Goal: Task Accomplishment & Management: Use online tool/utility

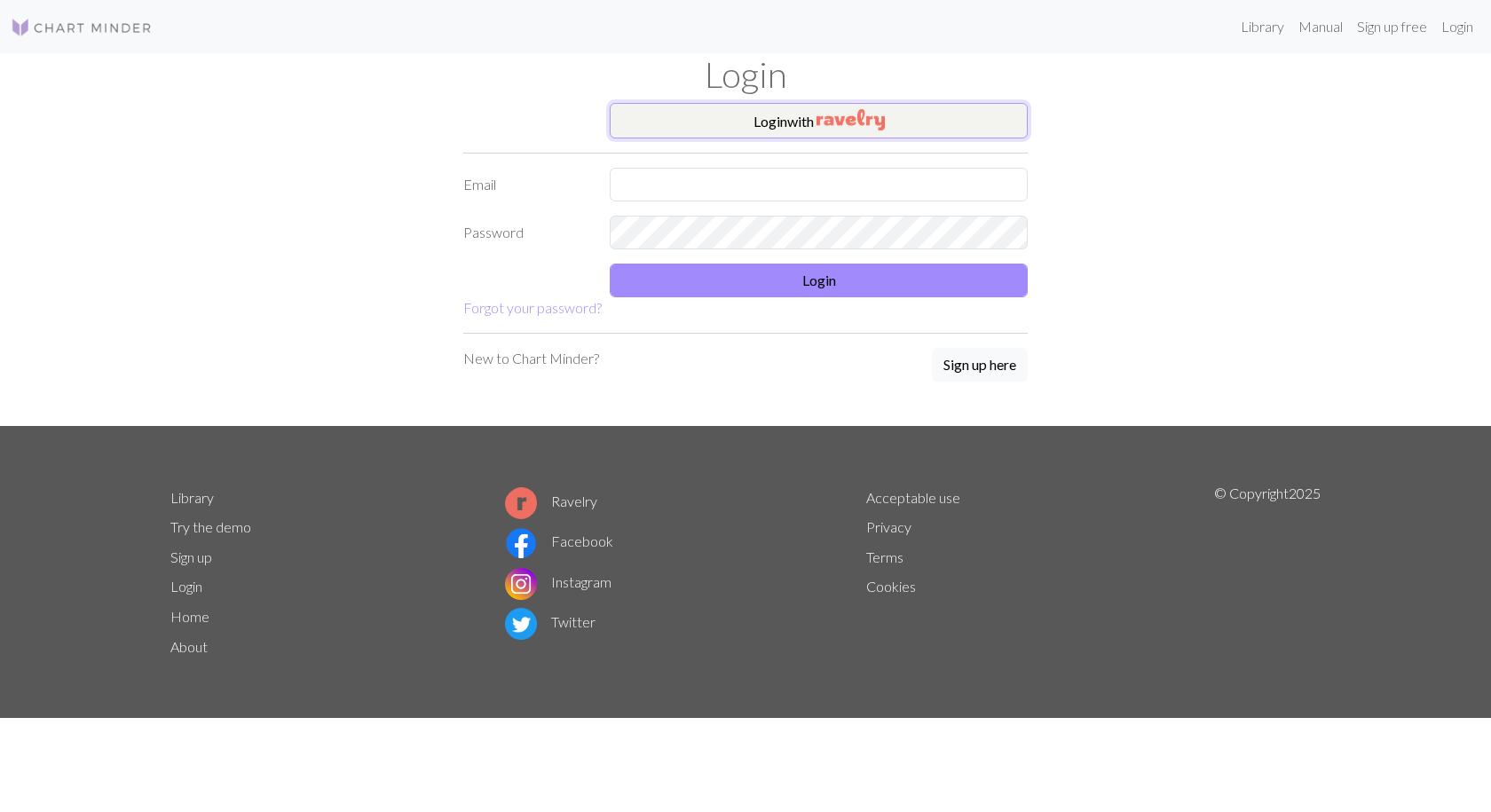
click at [806, 111] on button "Login with" at bounding box center [819, 121] width 418 height 36
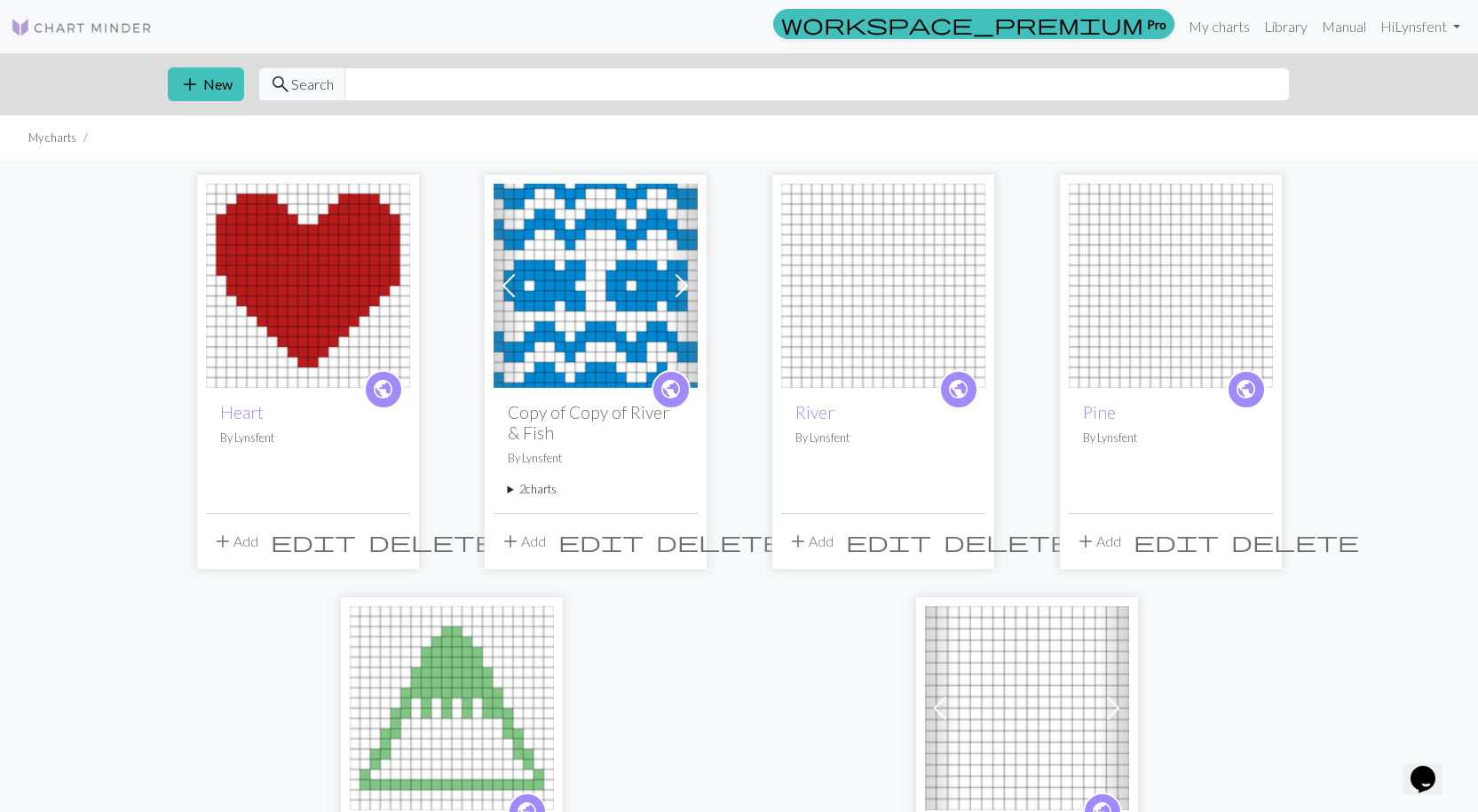
click at [275, 311] on img at bounding box center [307, 285] width 204 height 204
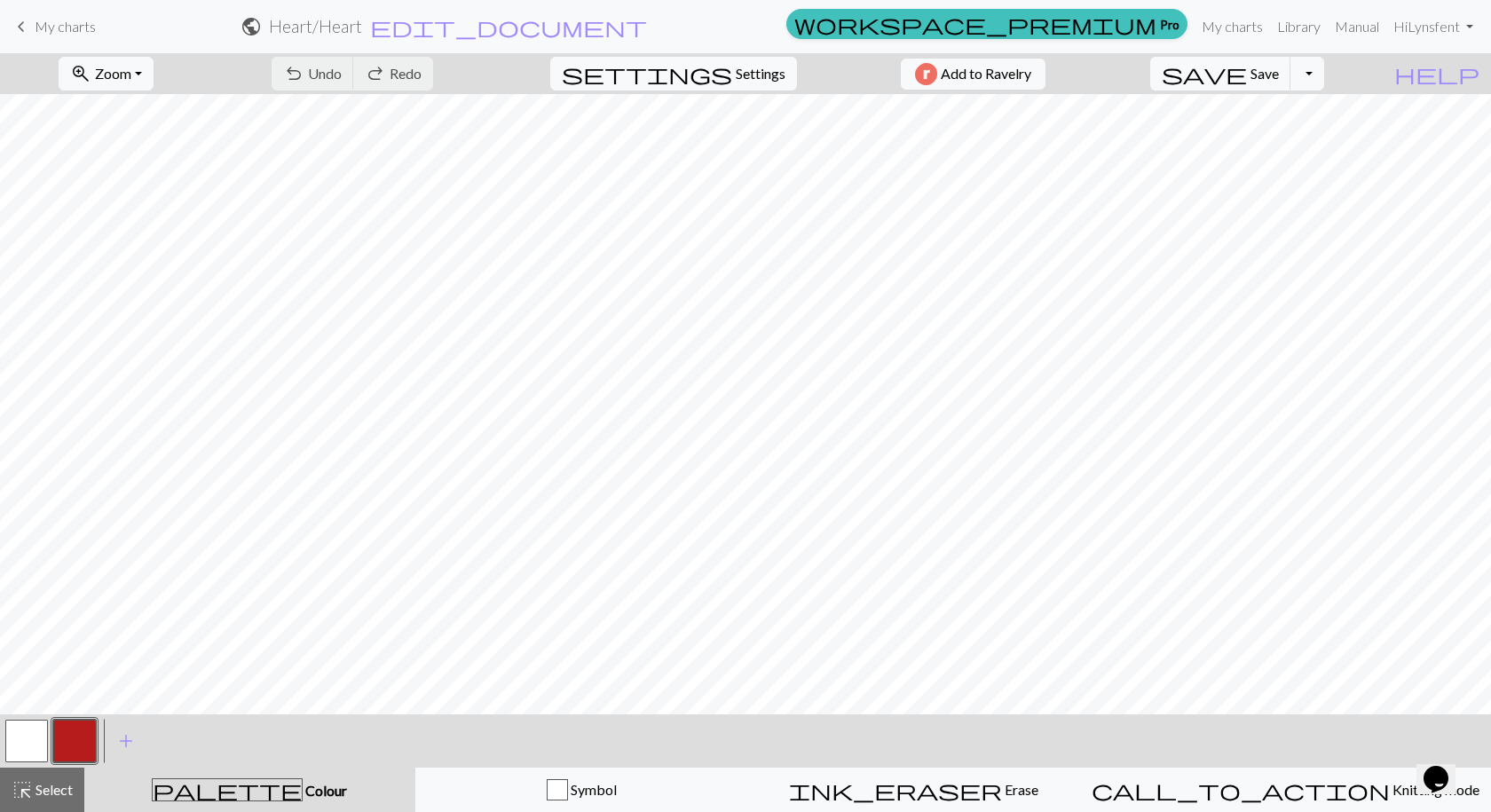
click at [32, 15] on link "keyboard_arrow_left My charts" at bounding box center [53, 27] width 85 height 30
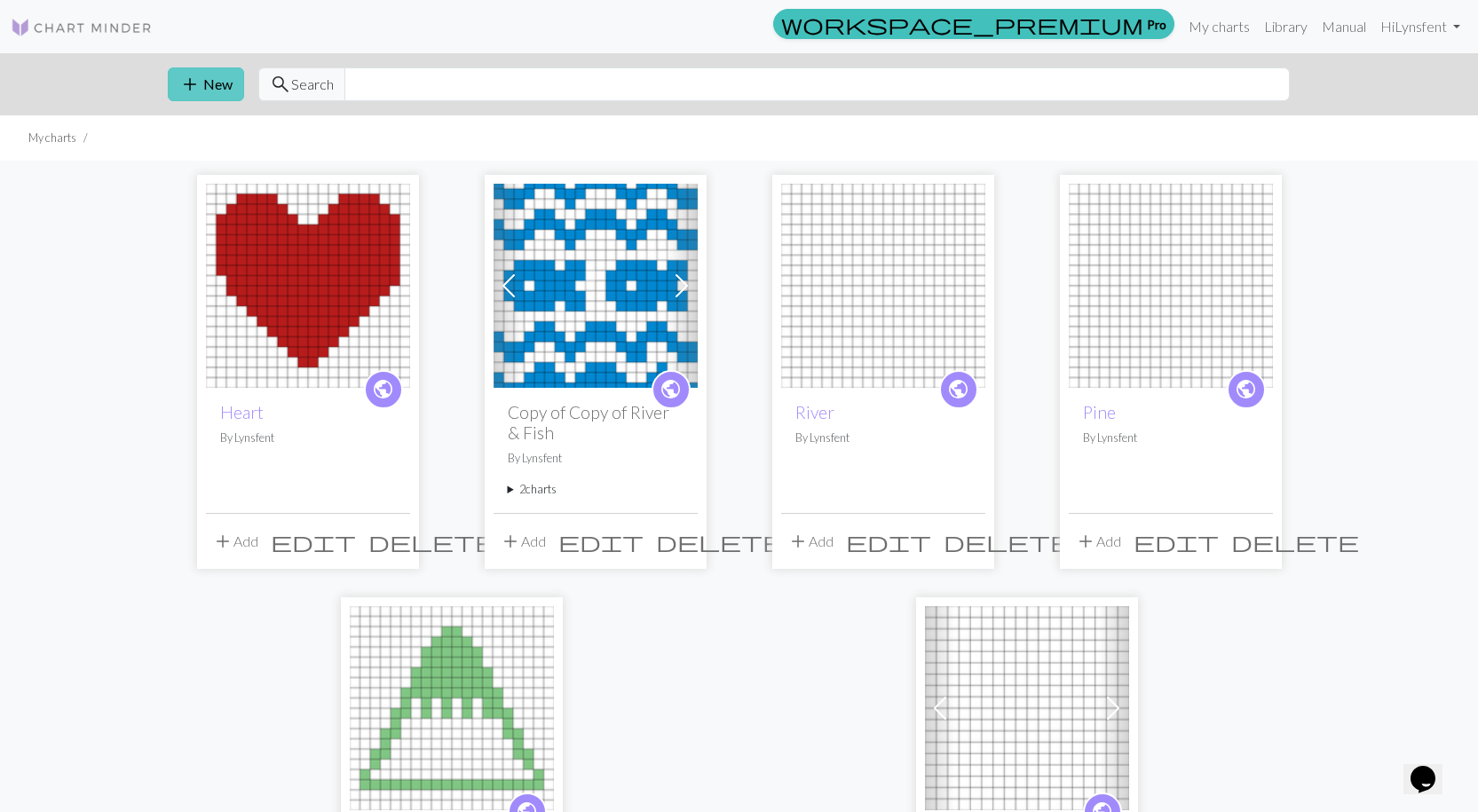
click at [209, 92] on button "add New" at bounding box center [205, 84] width 76 height 34
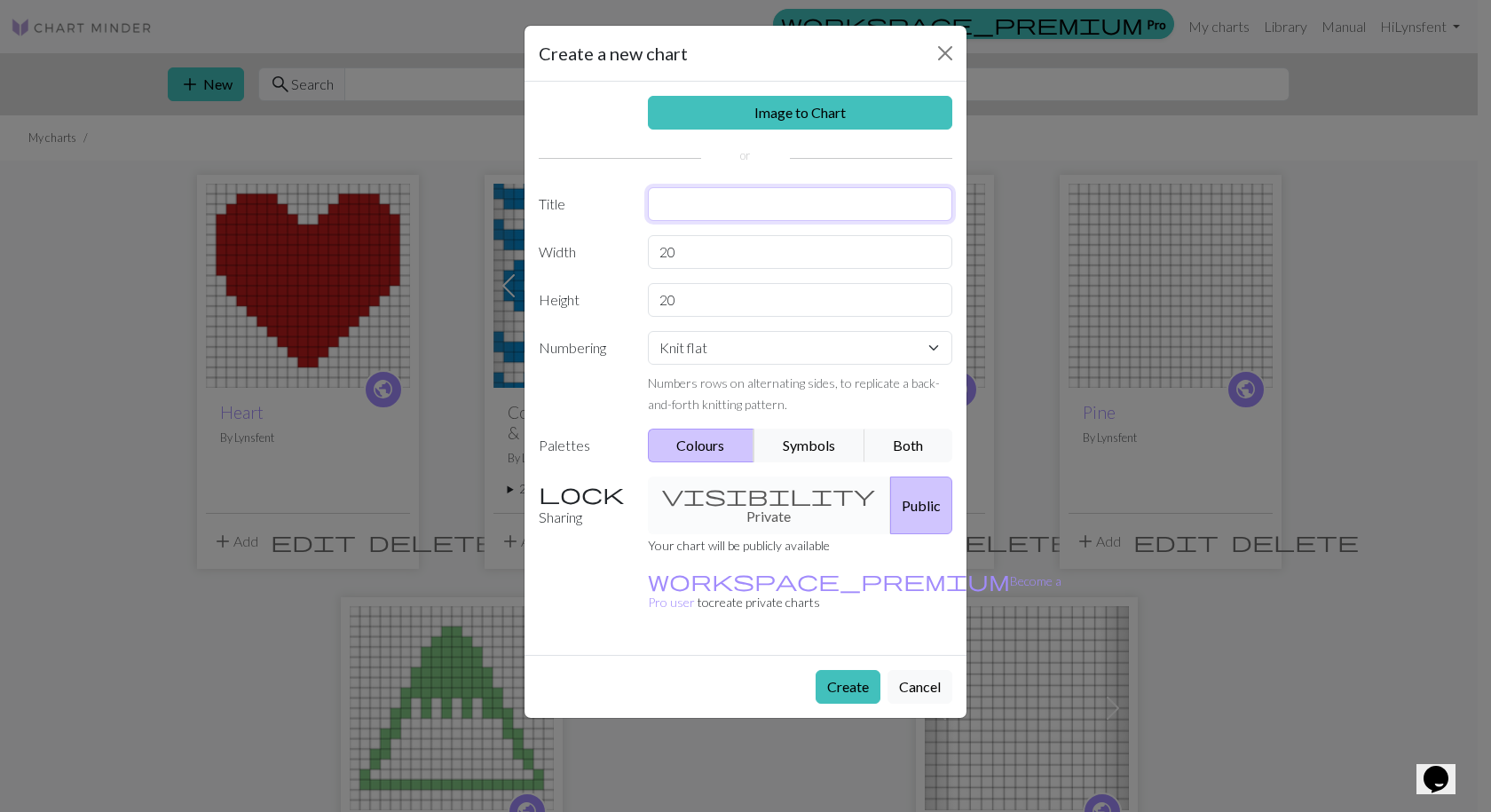
click at [741, 192] on input "text" at bounding box center [800, 204] width 306 height 34
type input "Horsetooth"
click at [842, 670] on button "Create" at bounding box center [848, 687] width 65 height 34
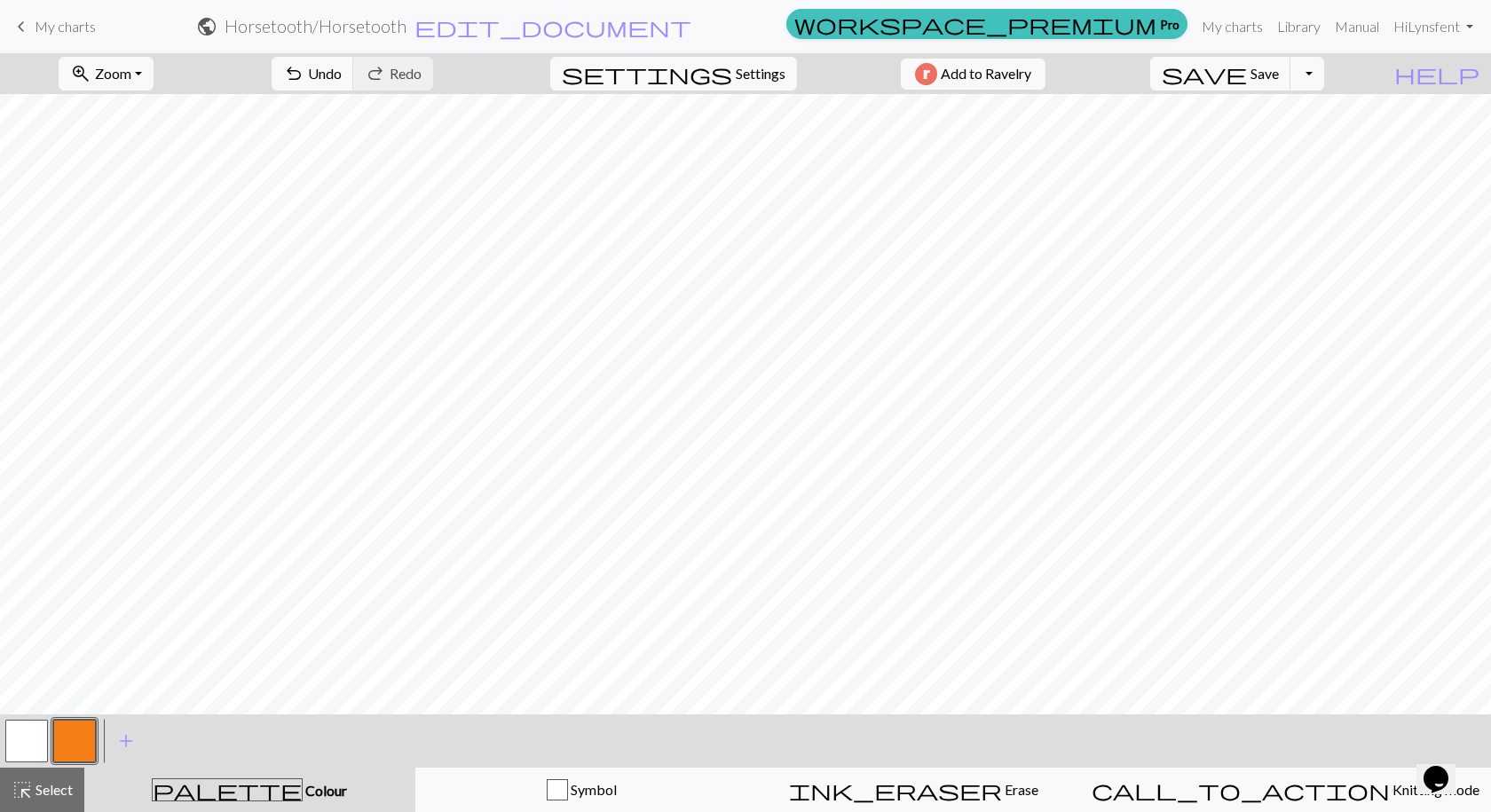
click at [35, 735] on button "button" at bounding box center [27, 741] width 43 height 43
click at [70, 744] on button "button" at bounding box center [74, 741] width 43 height 43
click at [31, 738] on button "button" at bounding box center [27, 741] width 43 height 43
click at [74, 734] on button "button" at bounding box center [74, 741] width 43 height 43
click at [21, 728] on button "button" at bounding box center [27, 741] width 43 height 43
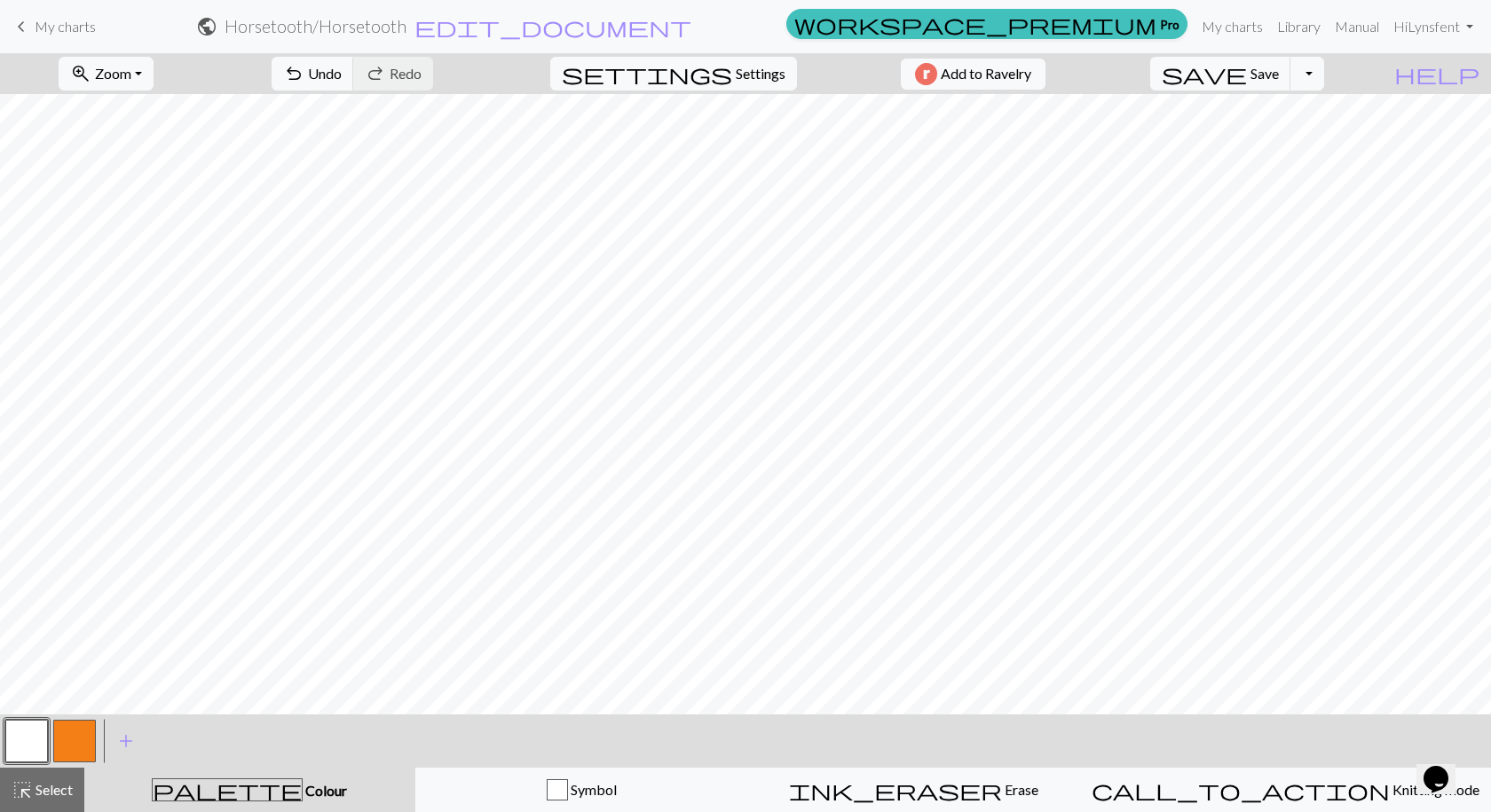
click at [24, 737] on button "button" at bounding box center [27, 741] width 43 height 43
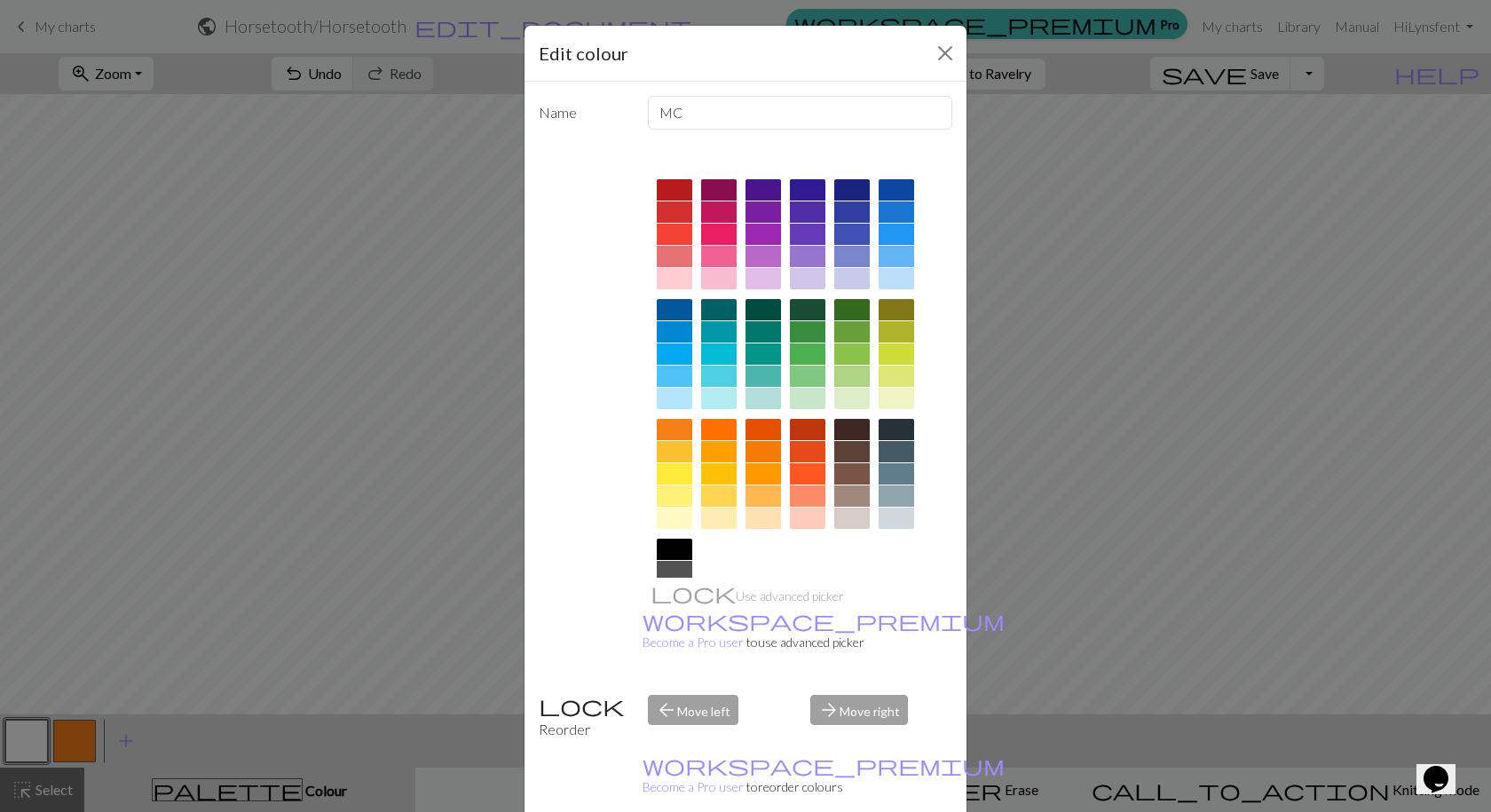
click at [1282, 406] on div "Edit colour Name MC Use advanced picker workspace_premium Become a Pro user to …" at bounding box center [746, 406] width 1491 height 812
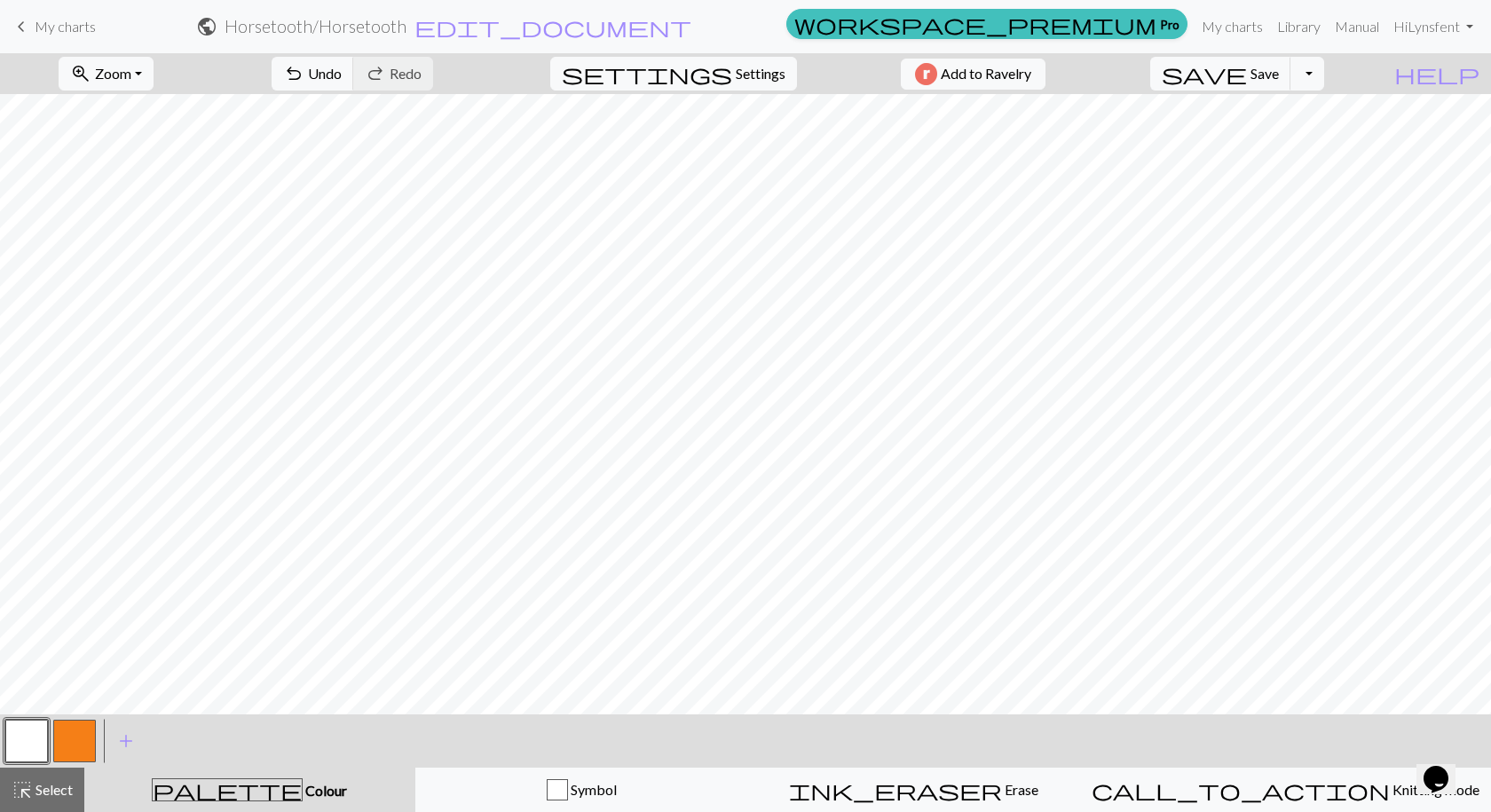
click at [75, 740] on button "button" at bounding box center [74, 741] width 43 height 43
click at [36, 728] on button "button" at bounding box center [27, 741] width 43 height 43
click at [72, 742] on button "button" at bounding box center [74, 741] width 43 height 43
click at [26, 735] on button "button" at bounding box center [27, 741] width 43 height 43
click at [41, 740] on button "button" at bounding box center [27, 741] width 43 height 43
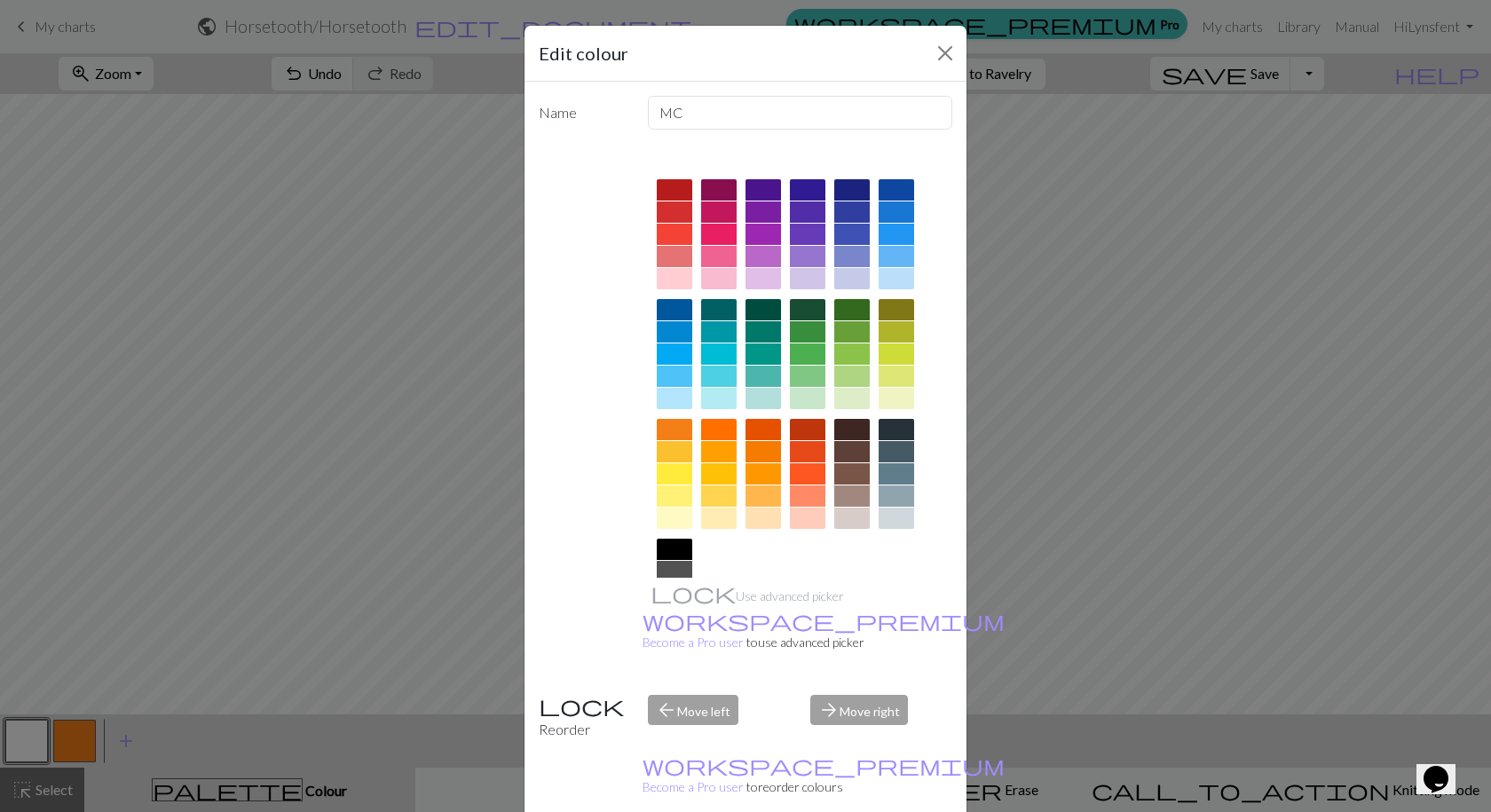
click at [1324, 385] on div "Edit colour Name MC Use advanced picker workspace_premium Become a Pro user to …" at bounding box center [746, 406] width 1491 height 812
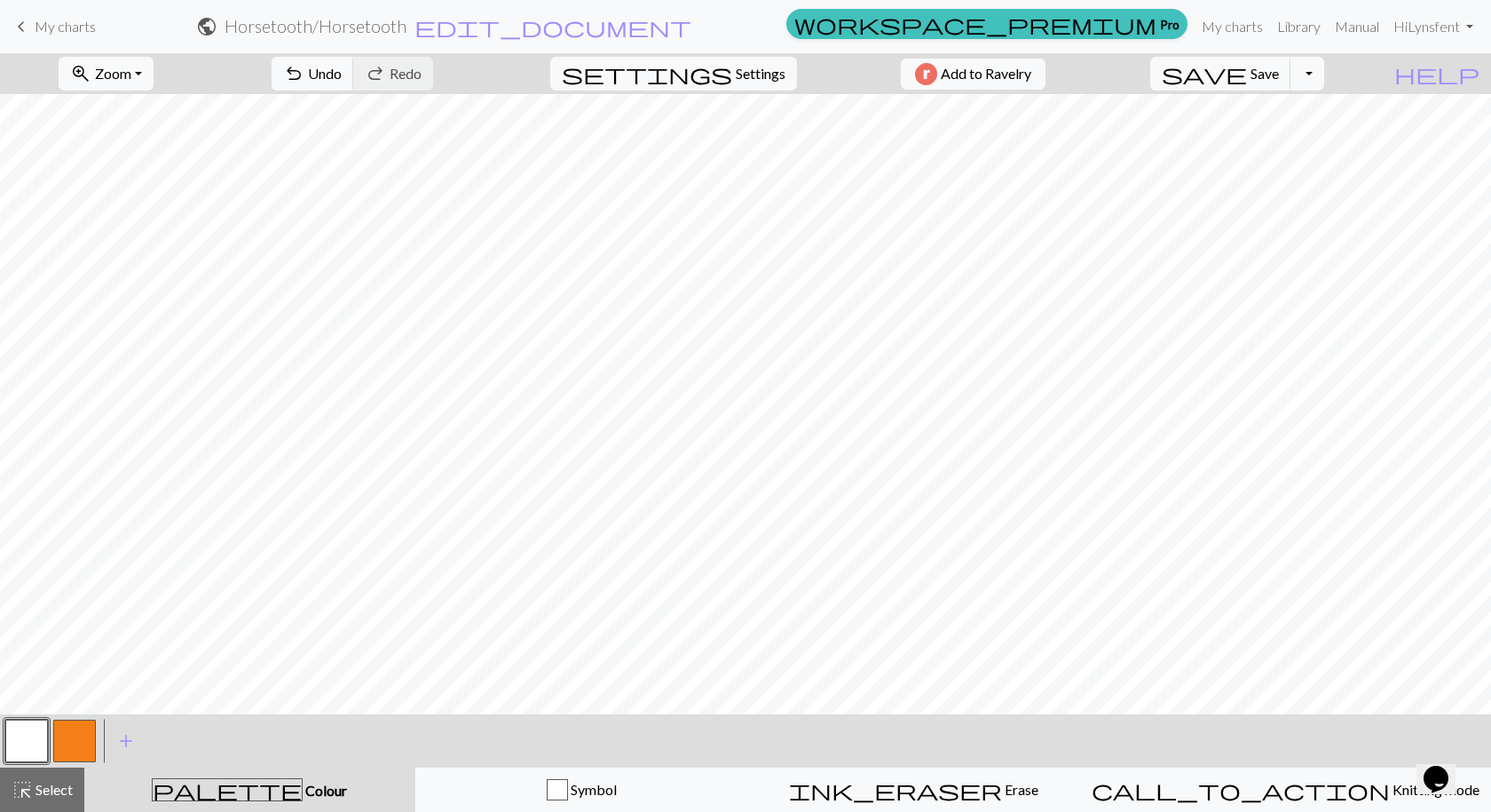
click at [75, 738] on button "button" at bounding box center [74, 741] width 43 height 43
click at [68, 34] on span "My charts" at bounding box center [65, 26] width 61 height 16
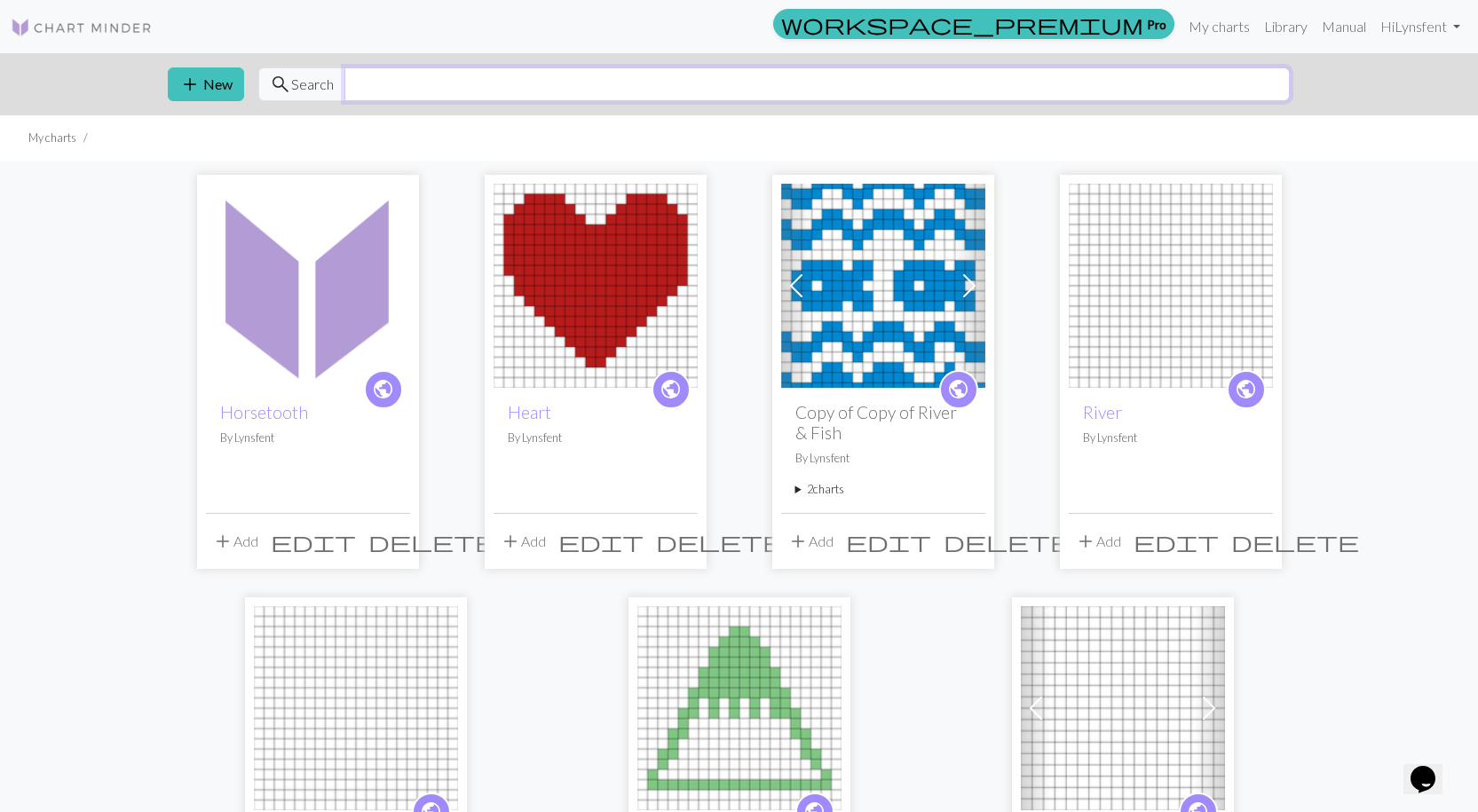
click at [414, 92] on input "text" at bounding box center [818, 84] width 946 height 34
type input "wild flower"
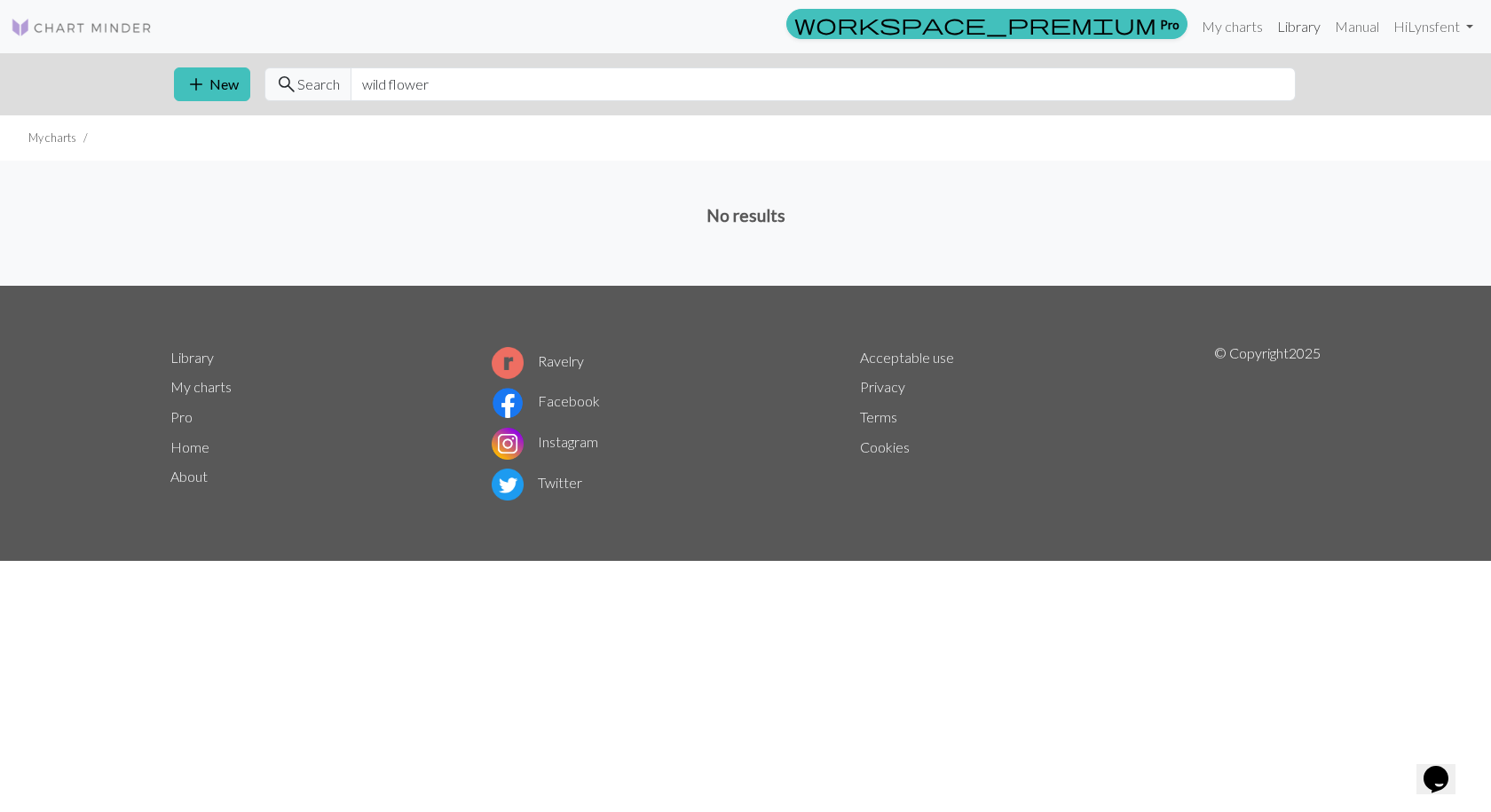
click at [1296, 27] on link "Library" at bounding box center [1299, 27] width 58 height 36
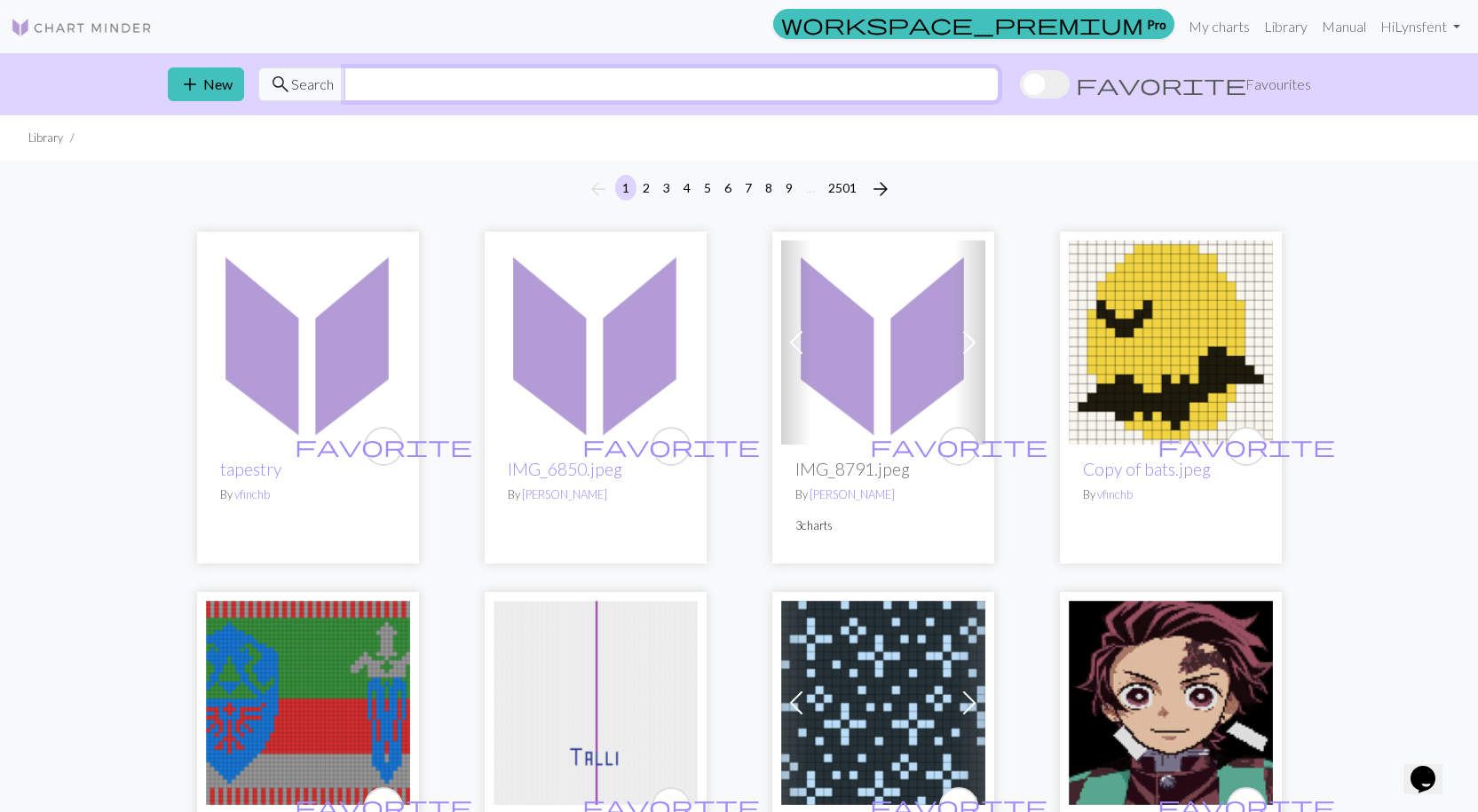
click at [672, 88] on input "text" at bounding box center [671, 84] width 654 height 34
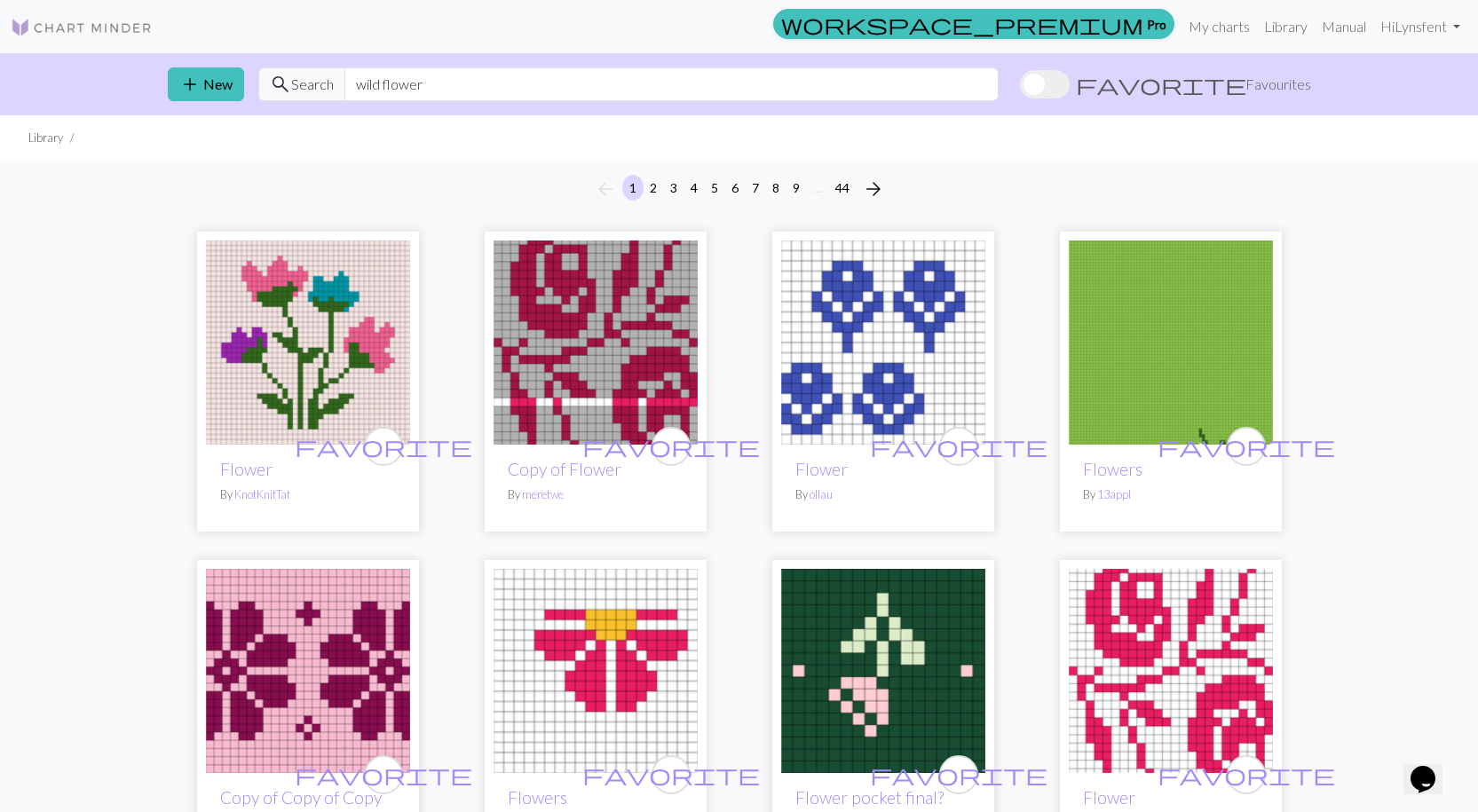
click at [276, 84] on span "search" at bounding box center [280, 84] width 21 height 25
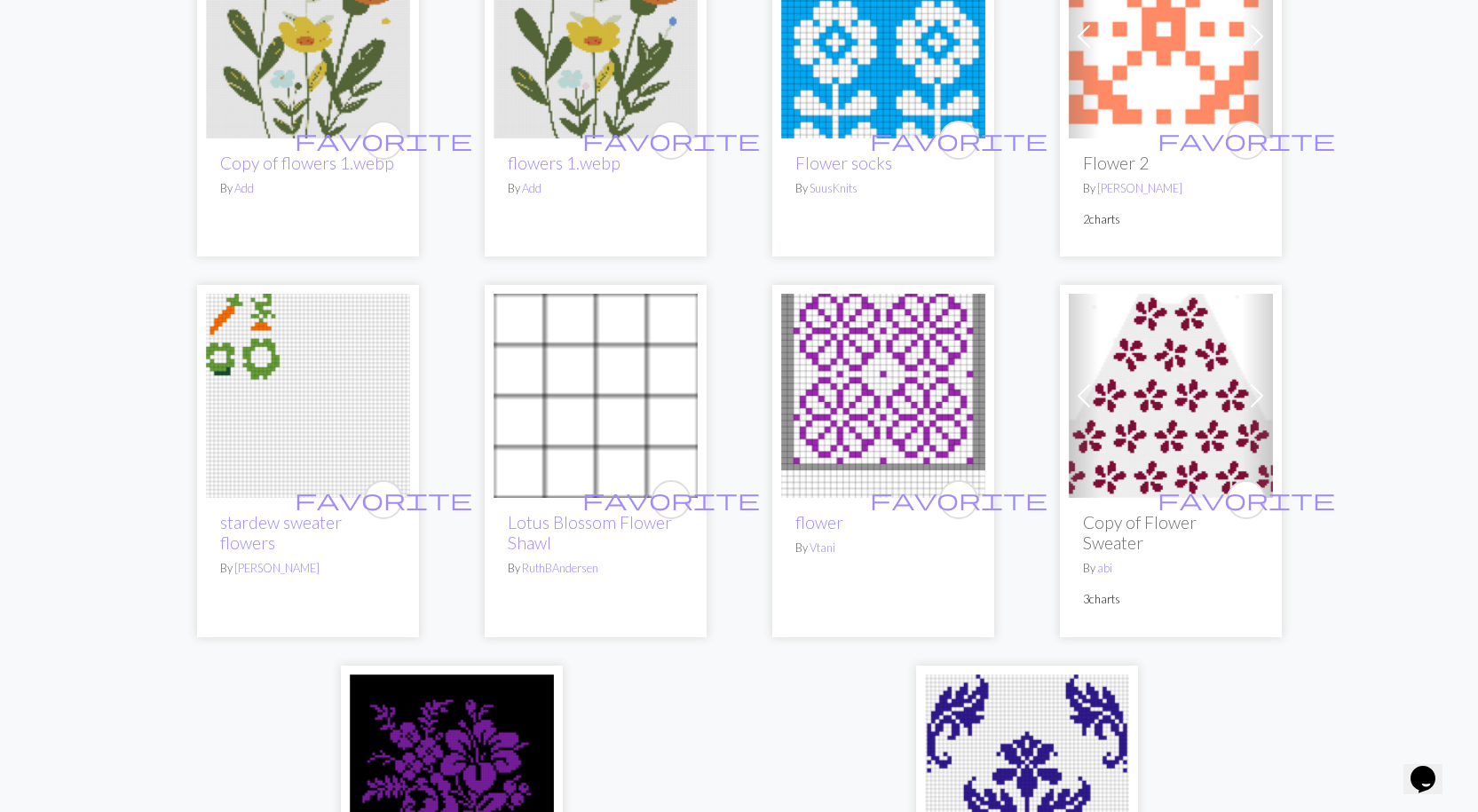
scroll to position [4438, 0]
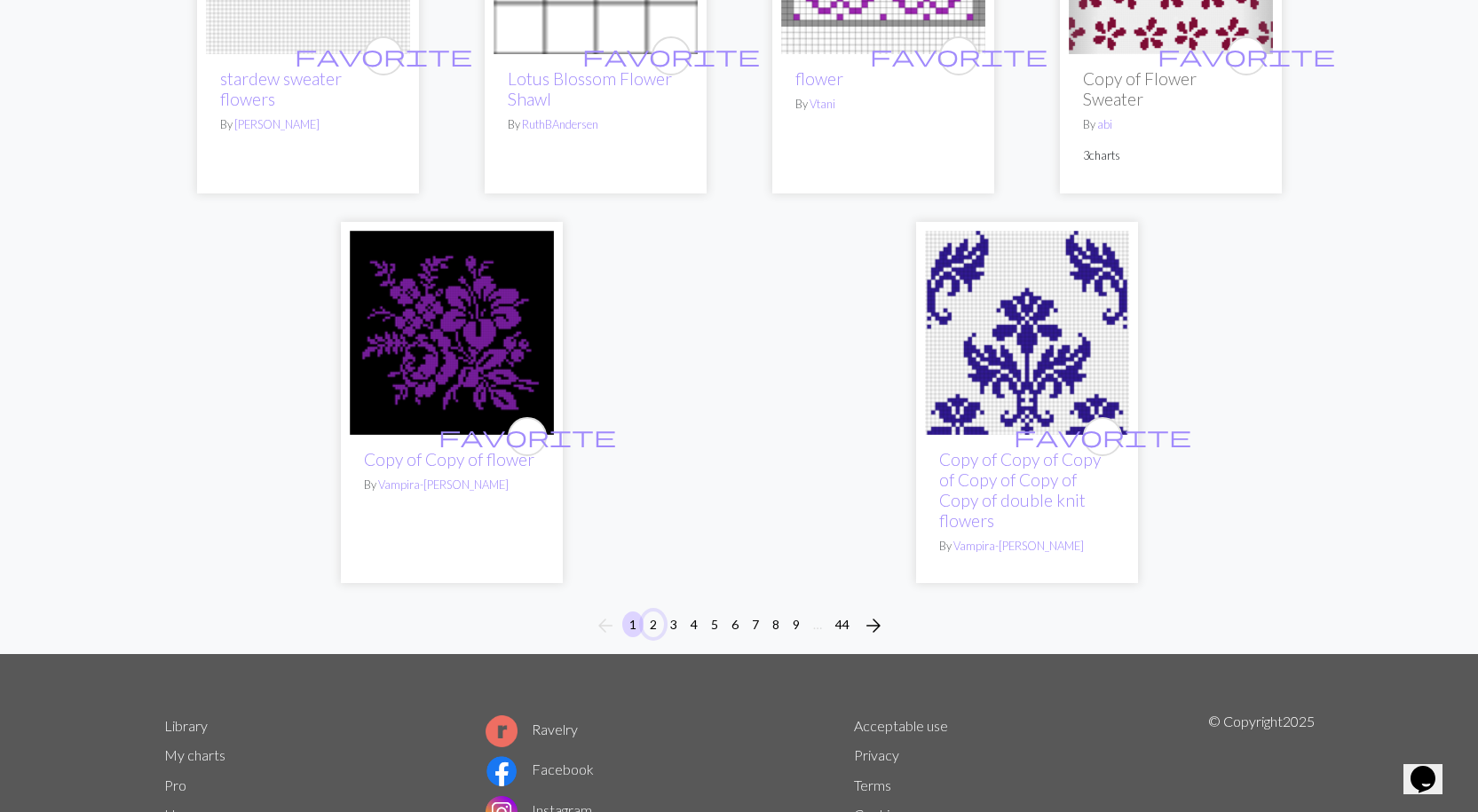
click at [649, 612] on button "2" at bounding box center [653, 625] width 21 height 26
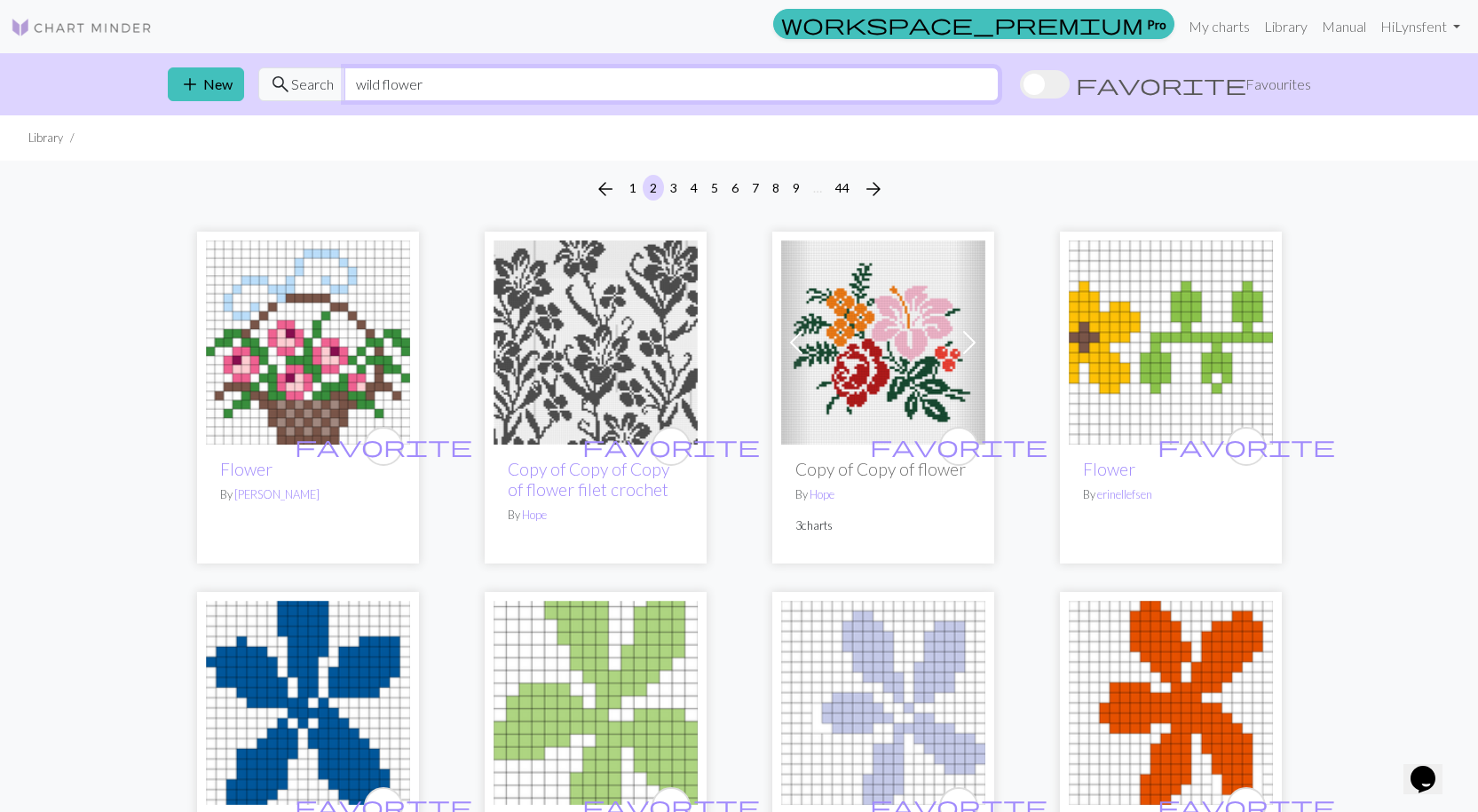
click at [442, 84] on input "wild flower" at bounding box center [671, 84] width 654 height 34
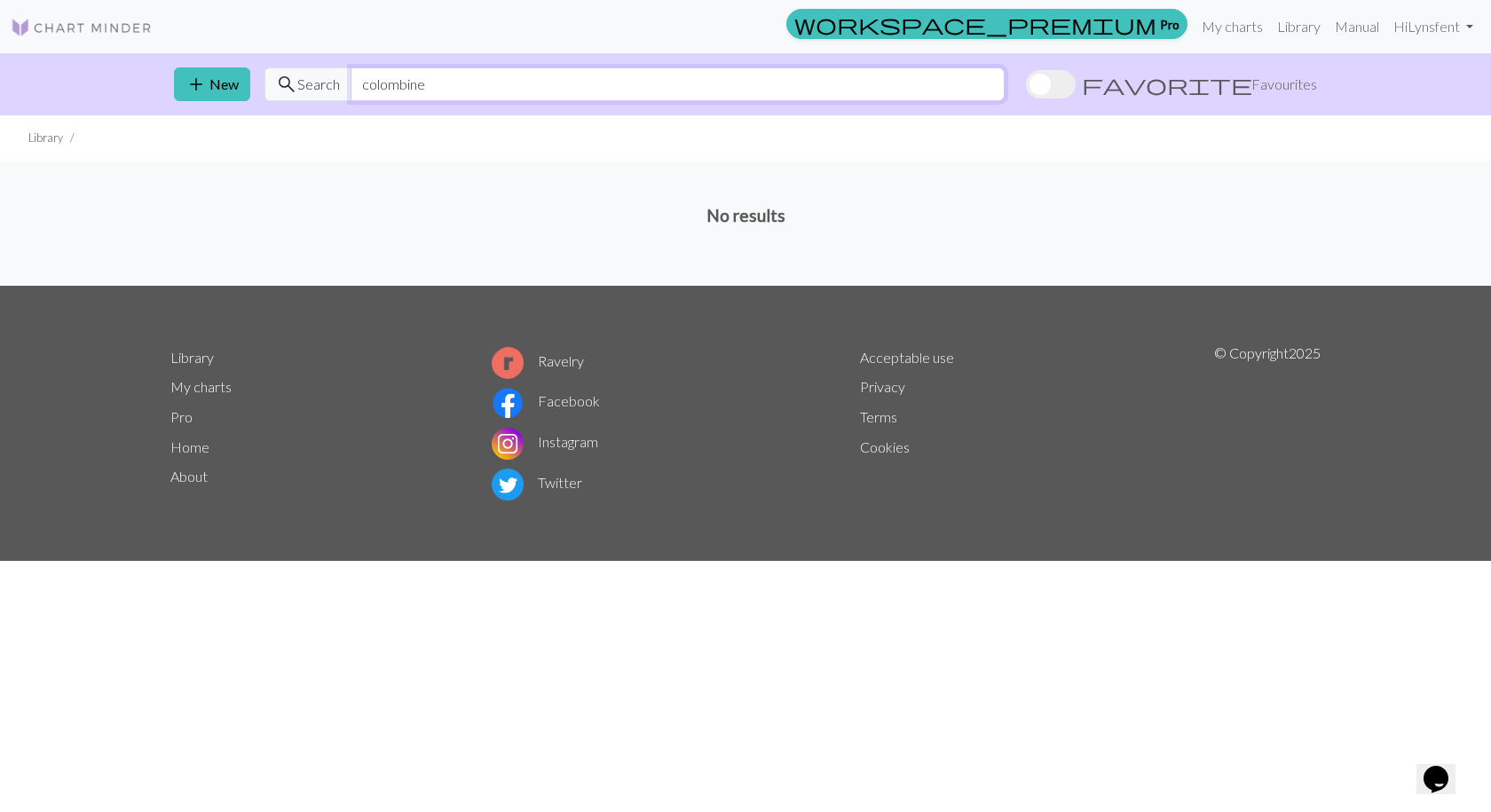
type input "colombine"
click at [1222, 41] on link "My charts" at bounding box center [1232, 27] width 75 height 36
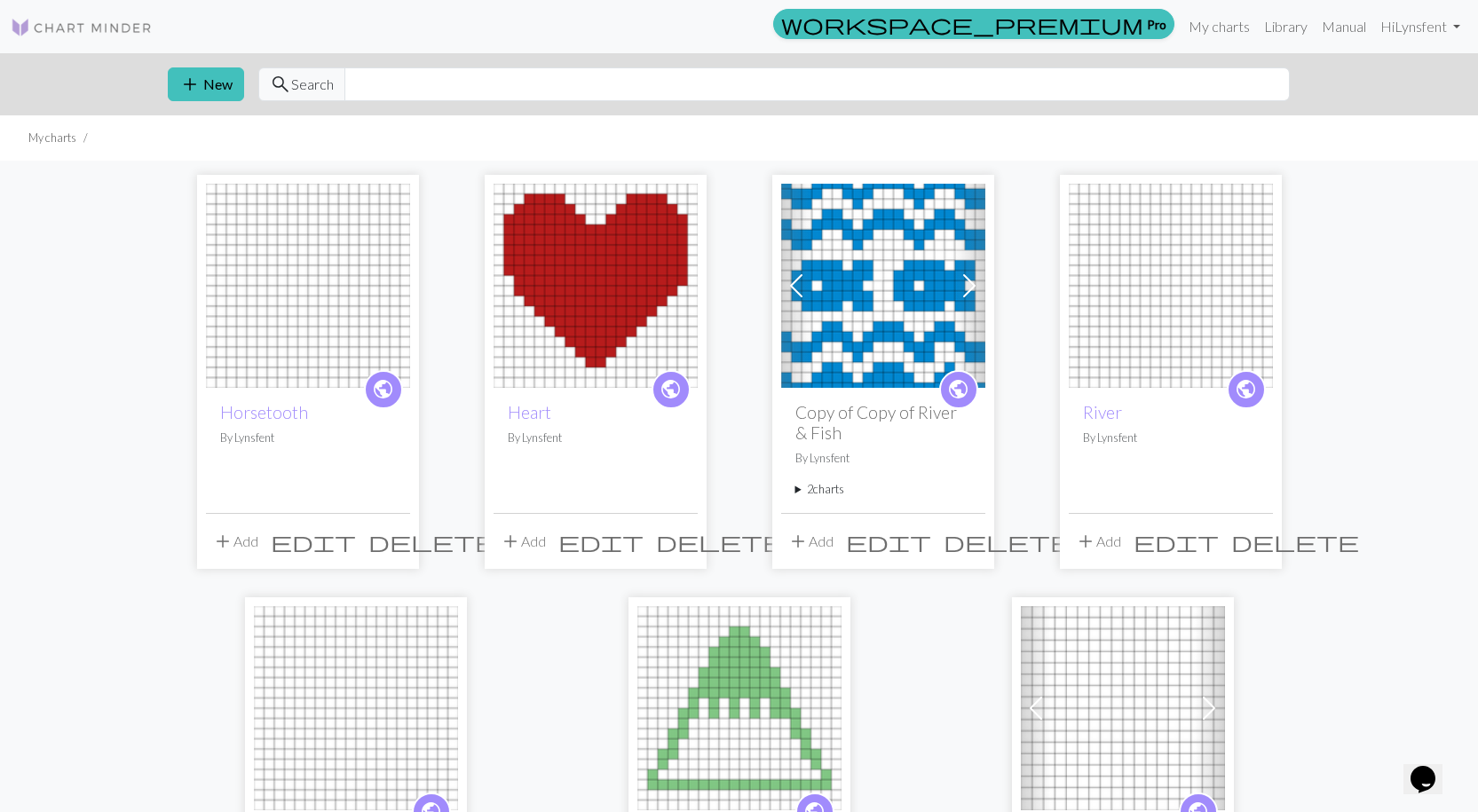
click at [287, 244] on img at bounding box center [307, 285] width 204 height 204
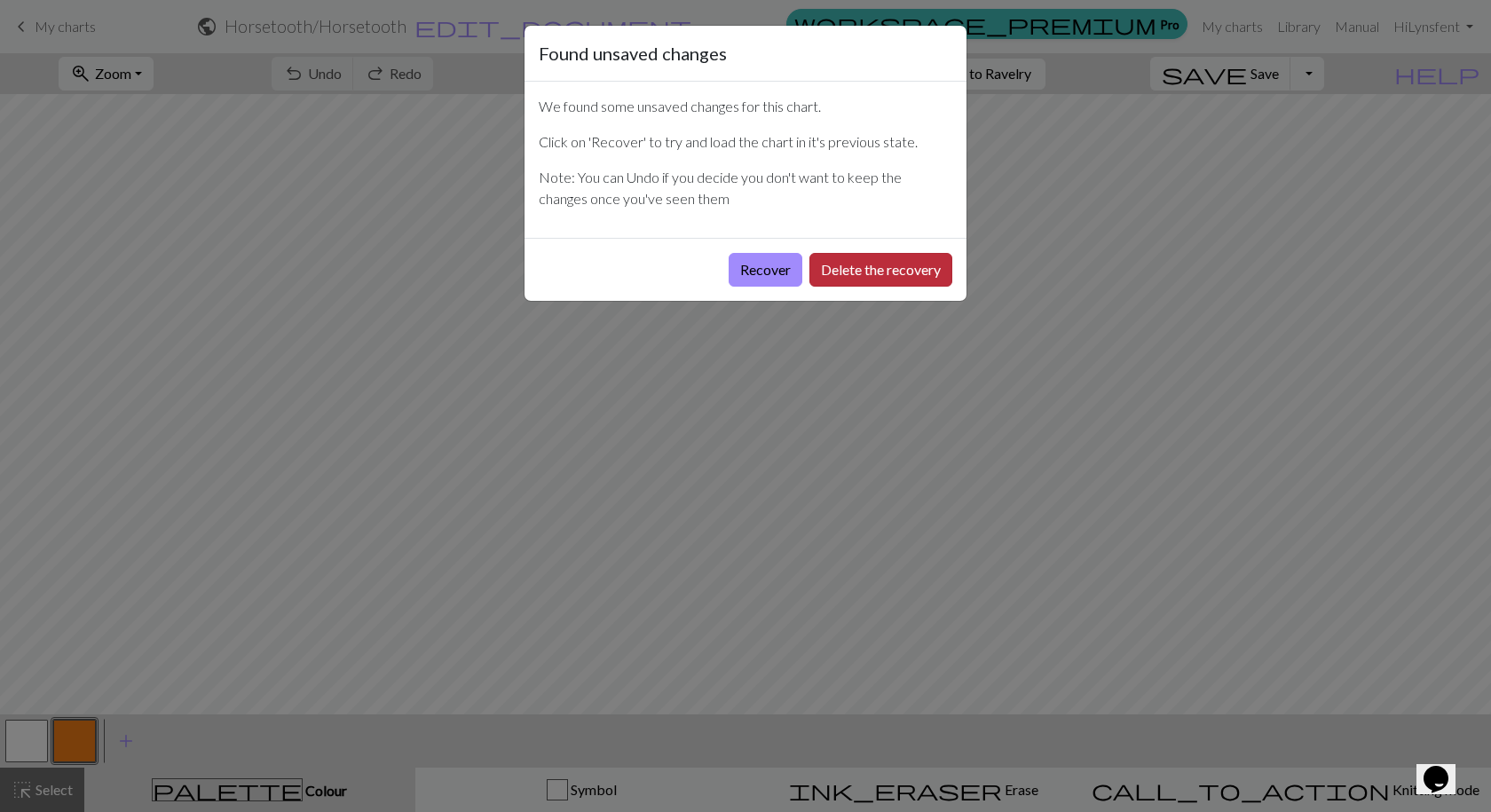
click at [854, 268] on button "Delete the recovery" at bounding box center [881, 270] width 143 height 34
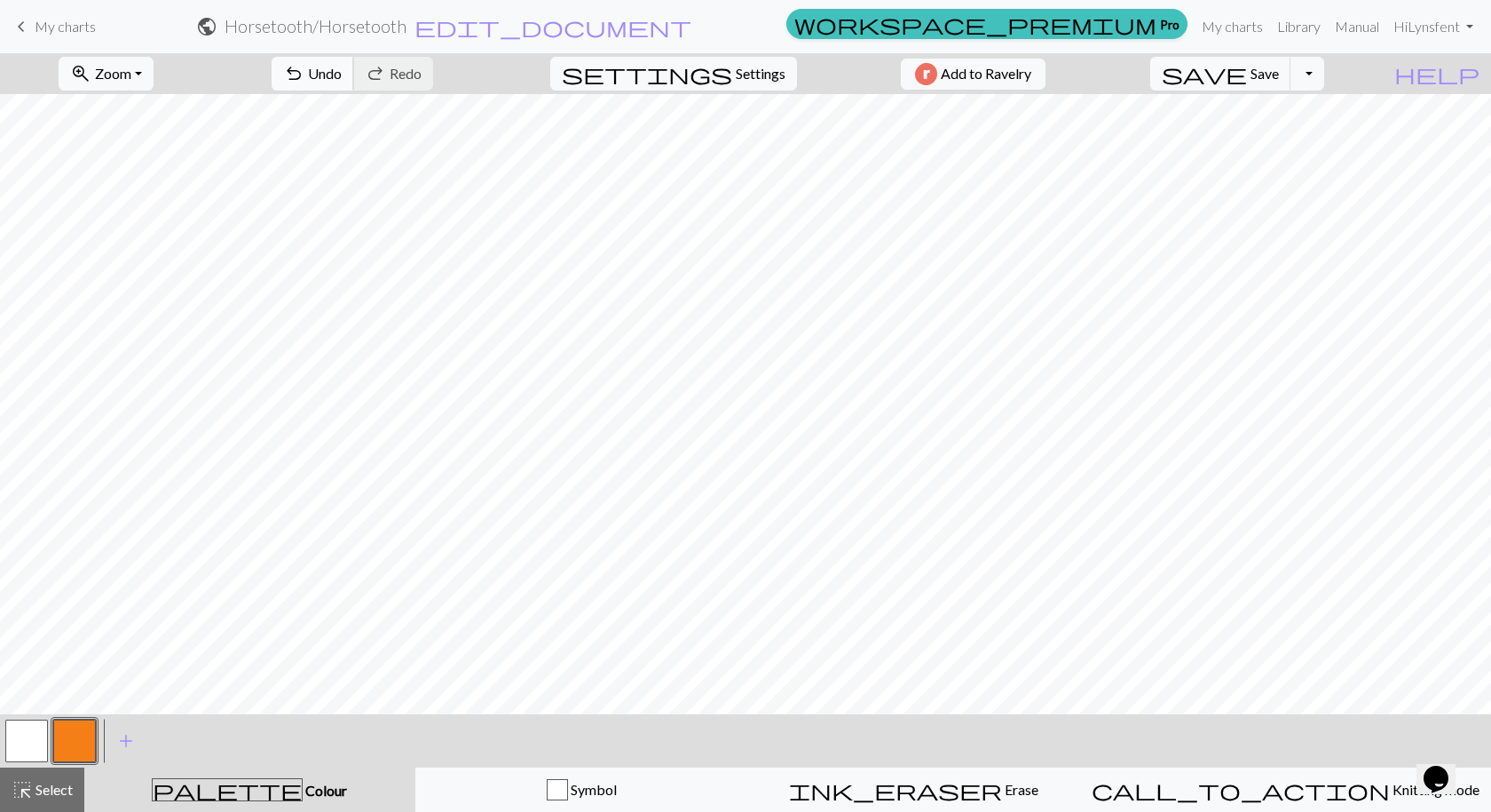
click at [342, 75] on span "Undo" at bounding box center [325, 73] width 34 height 16
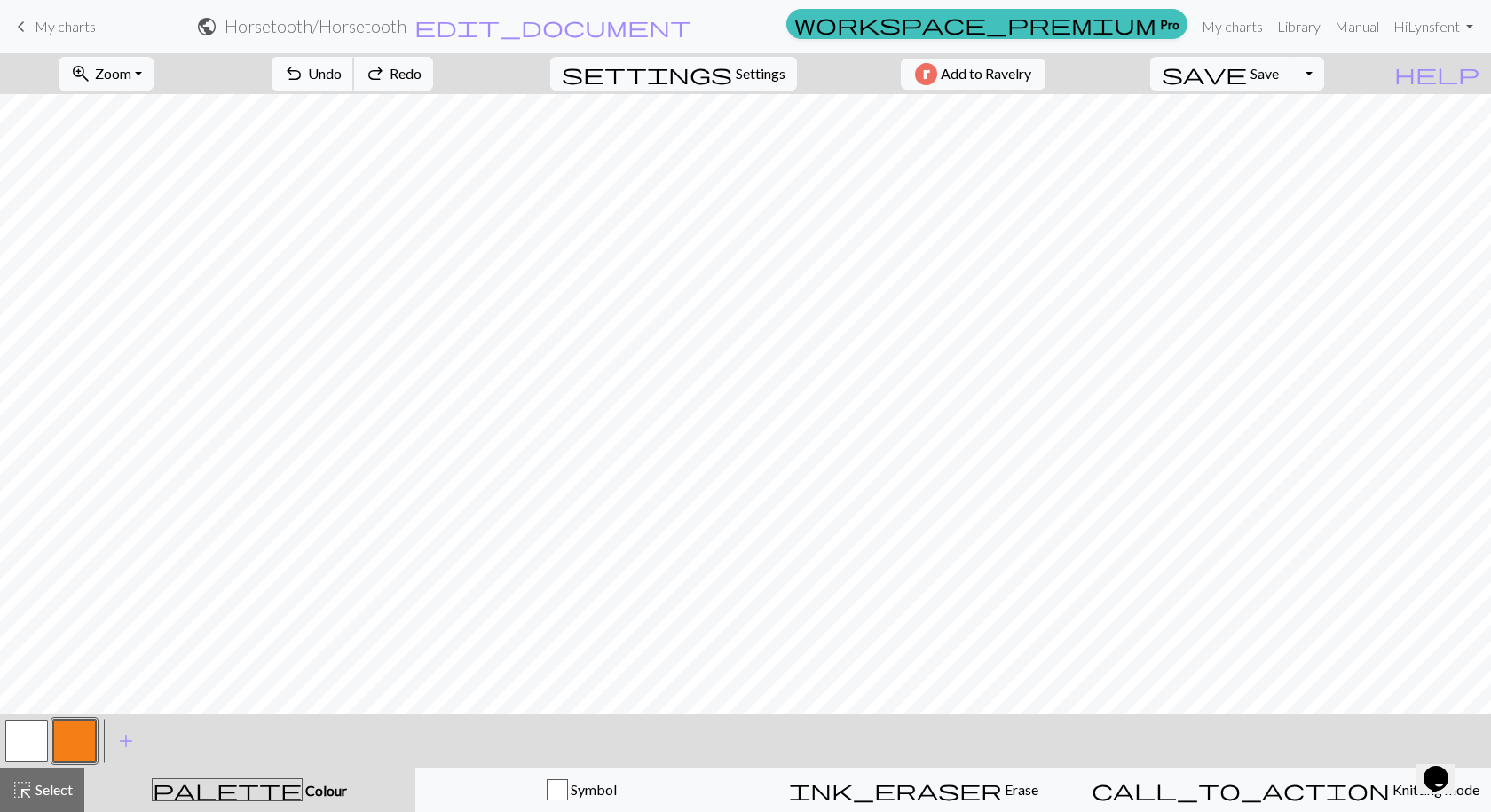
click at [342, 75] on span "Undo" at bounding box center [325, 73] width 34 height 16
click at [27, 734] on button "button" at bounding box center [27, 741] width 43 height 43
click at [342, 79] on span "Undo" at bounding box center [325, 73] width 34 height 16
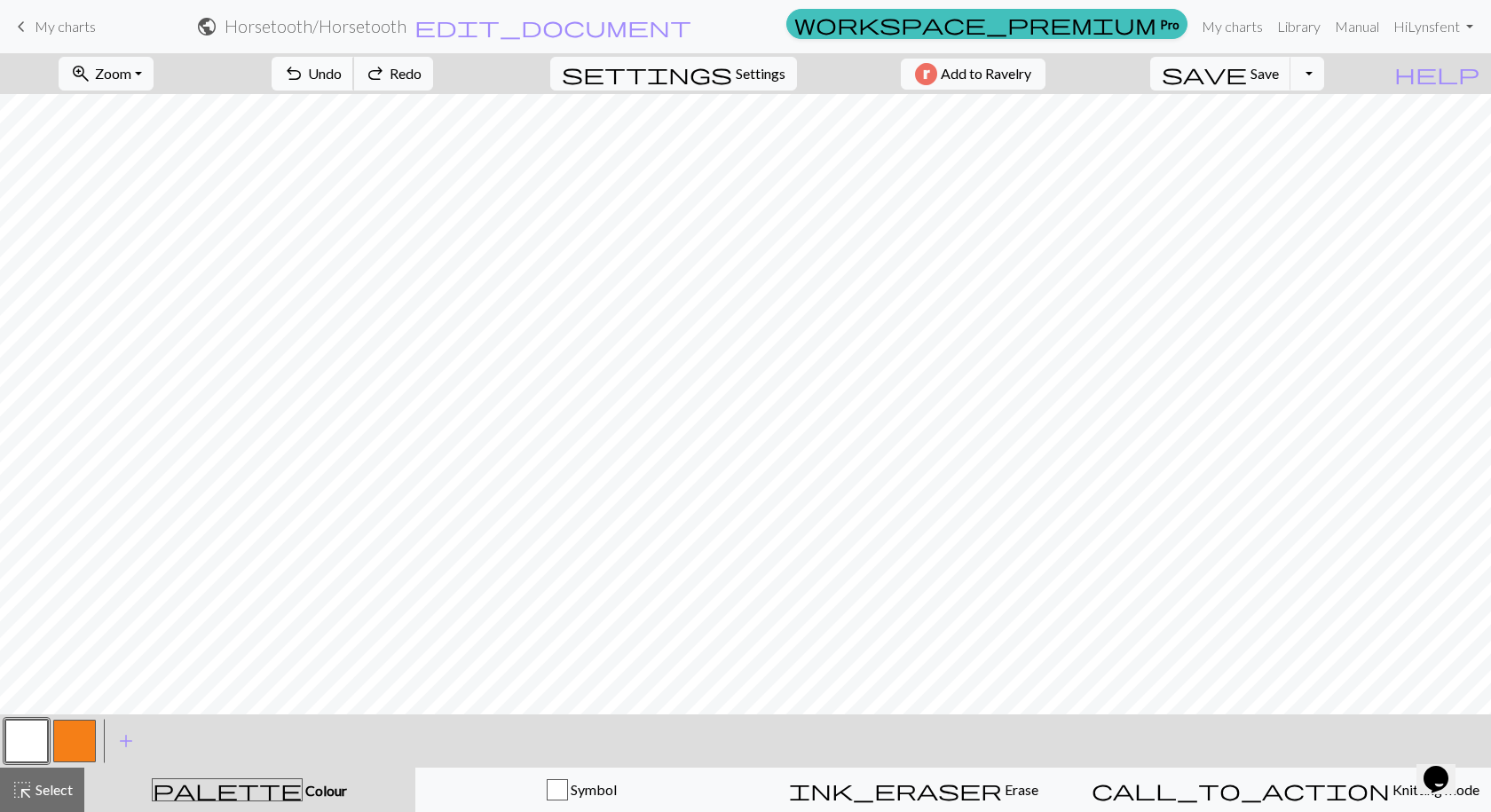
click at [342, 79] on span "Undo" at bounding box center [325, 73] width 34 height 16
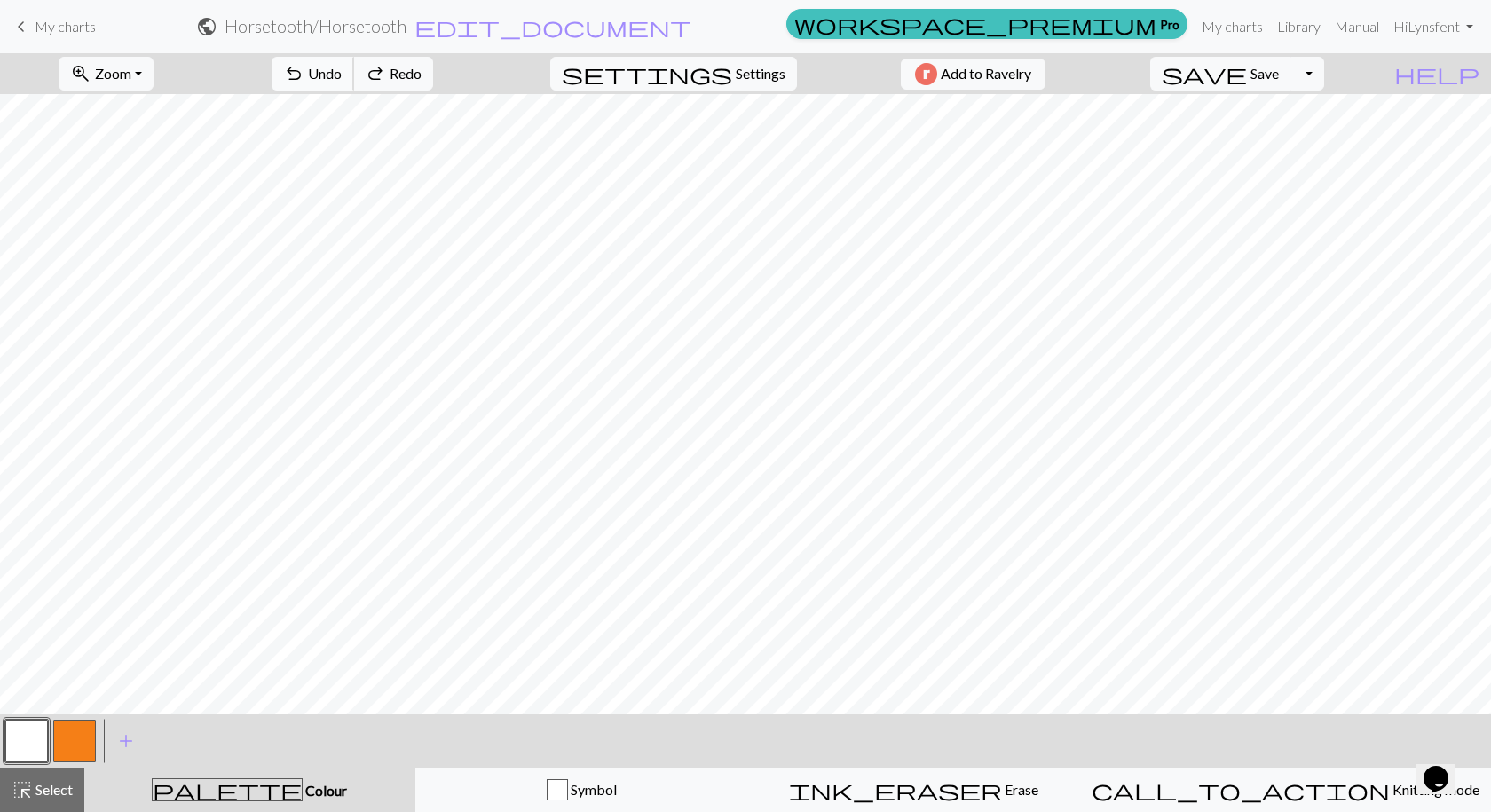
click at [342, 79] on span "Undo" at bounding box center [325, 73] width 34 height 16
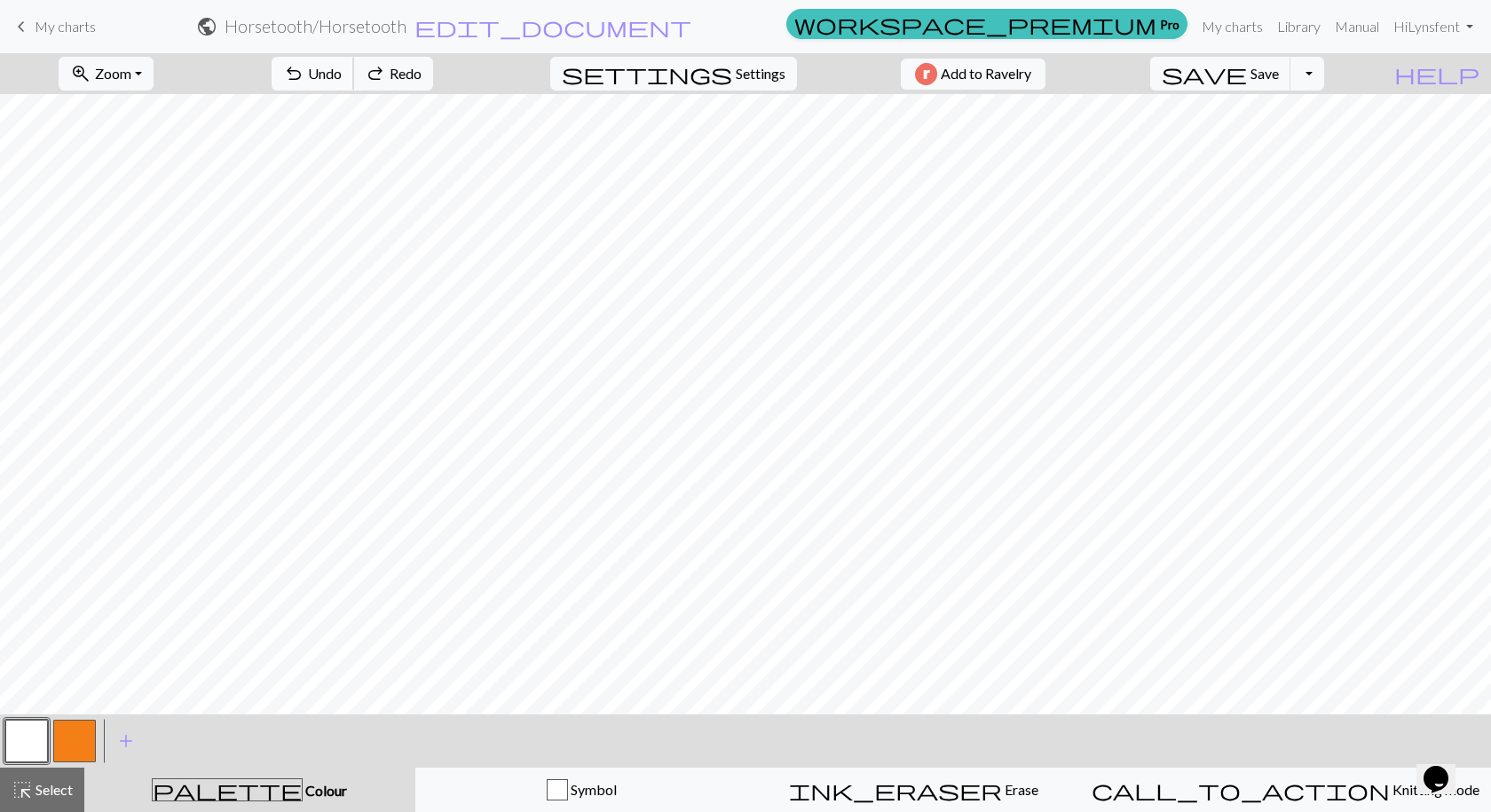
click at [342, 79] on span "Undo" at bounding box center [325, 73] width 34 height 16
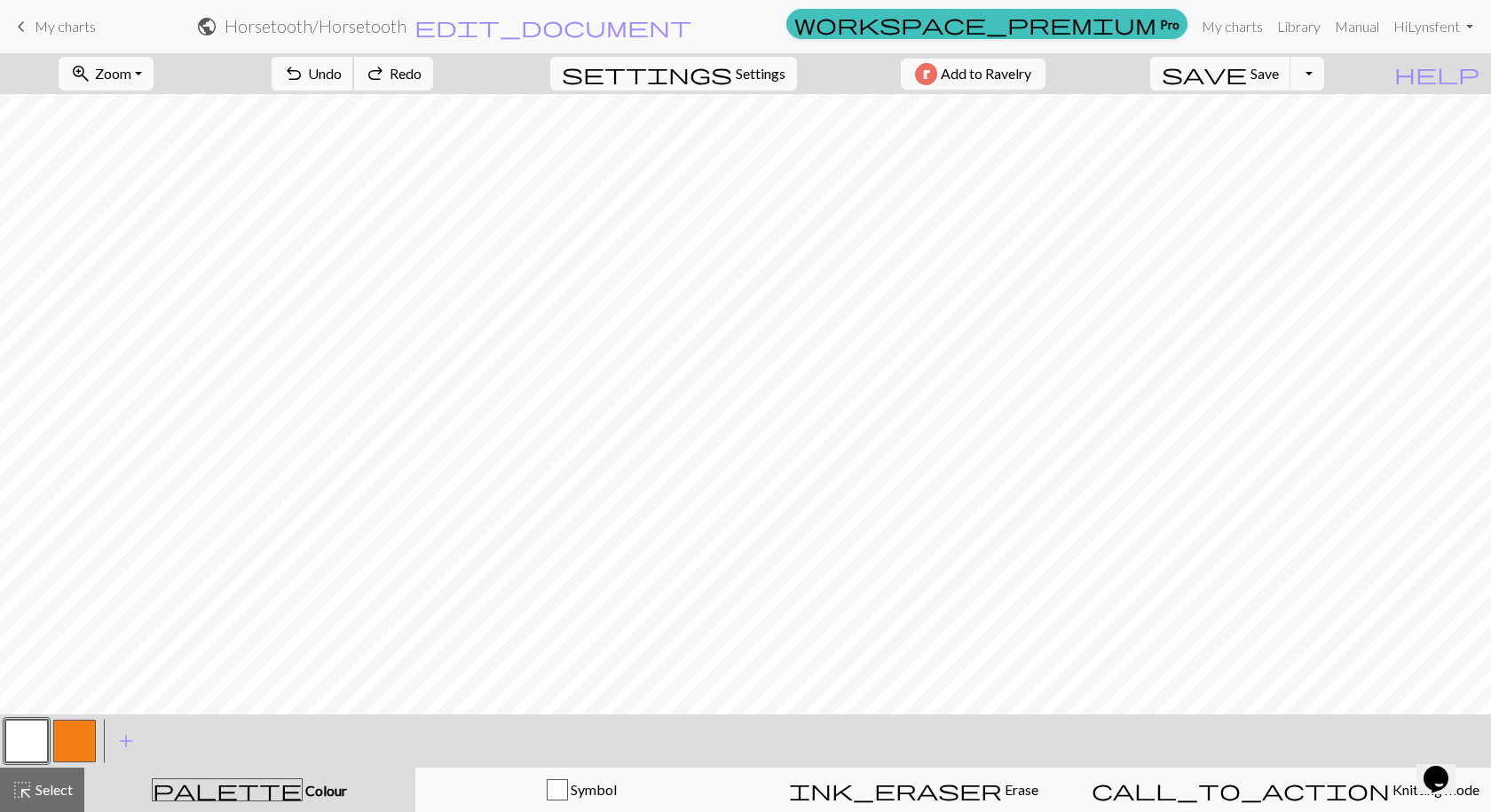
click at [342, 79] on span "Undo" at bounding box center [325, 73] width 34 height 16
click at [81, 748] on button "button" at bounding box center [74, 741] width 43 height 43
click at [31, 761] on button "button" at bounding box center [27, 741] width 43 height 43
click at [77, 738] on button "button" at bounding box center [74, 741] width 43 height 43
